Goal: Navigation & Orientation: Find specific page/section

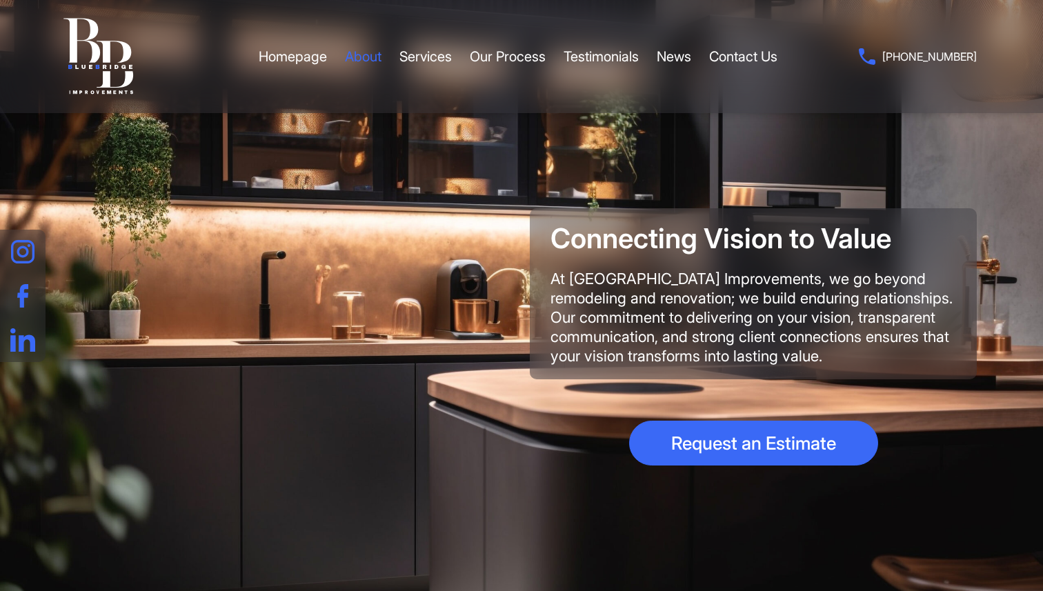
click at [364, 59] on link "About" at bounding box center [363, 56] width 37 height 41
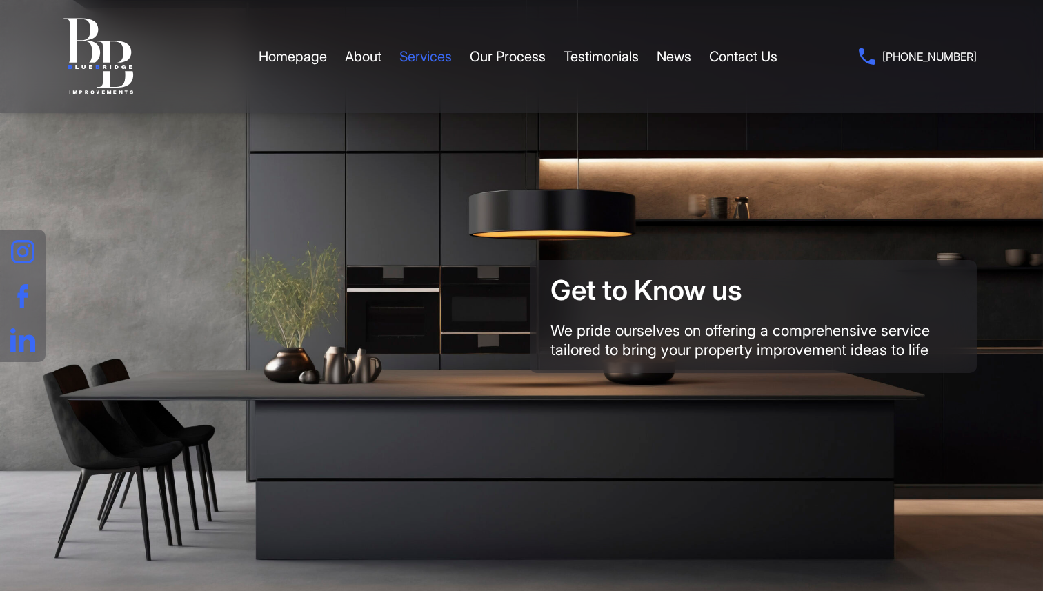
click at [435, 67] on link "Services" at bounding box center [425, 56] width 52 height 41
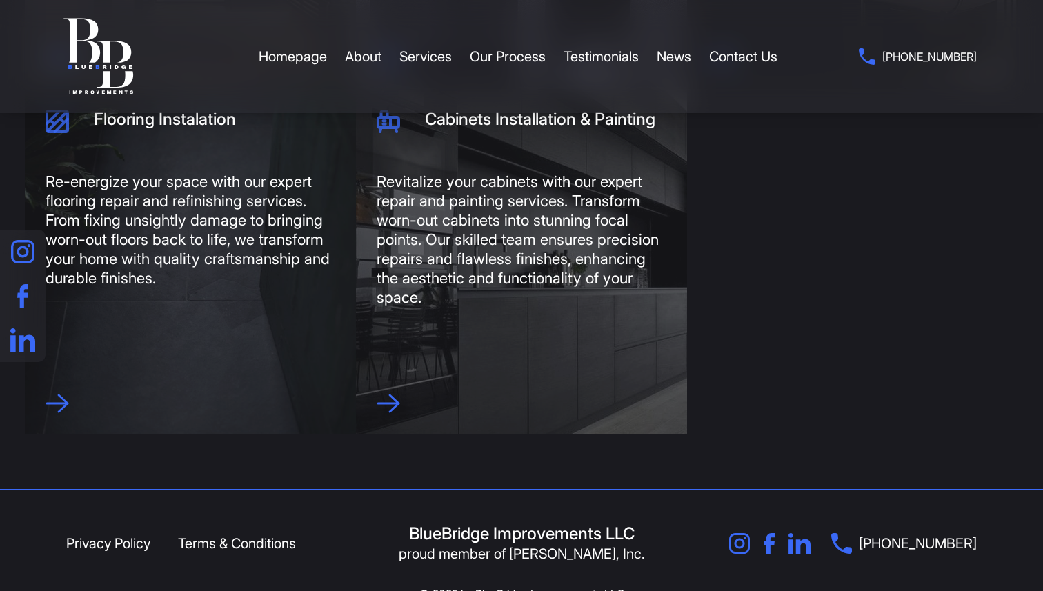
scroll to position [915, 0]
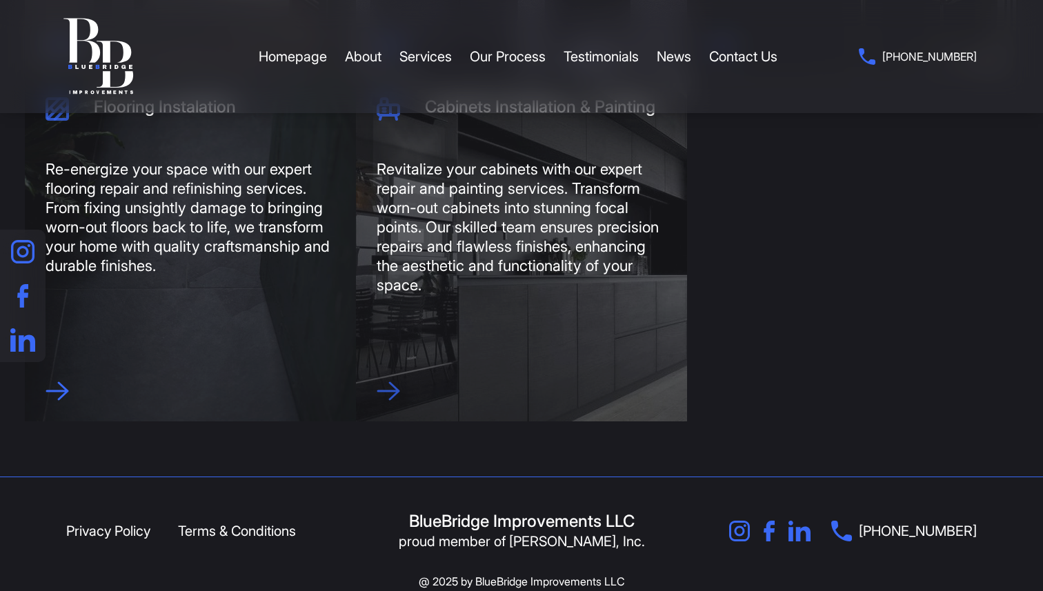
click at [399, 396] on icon at bounding box center [388, 390] width 23 height 19
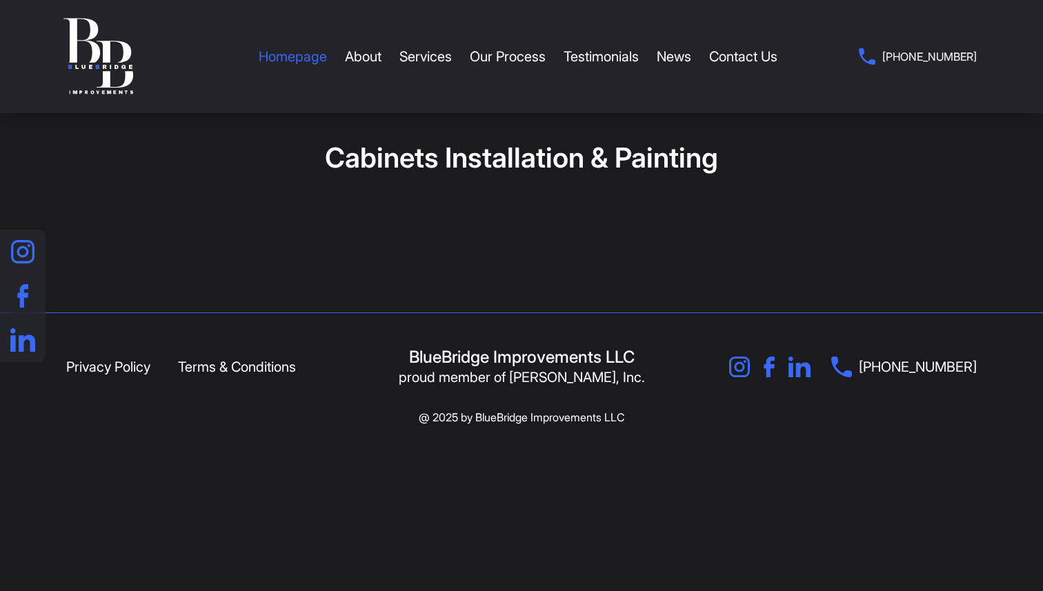
click at [283, 54] on link "Homepage" at bounding box center [293, 56] width 68 height 41
